Goal: Check status: Check status

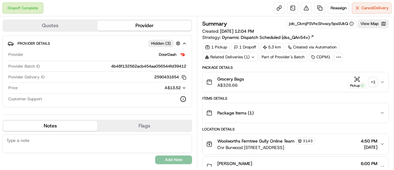
click at [373, 78] on div "+ 1" at bounding box center [373, 82] width 9 height 9
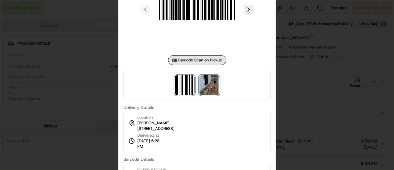
click at [213, 87] on img at bounding box center [209, 85] width 20 height 20
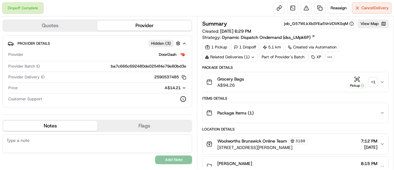
click at [371, 78] on div "+ 1" at bounding box center [373, 82] width 9 height 9
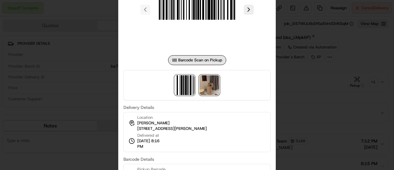
click at [209, 83] on img at bounding box center [209, 85] width 20 height 20
